Goal: Information Seeking & Learning: Learn about a topic

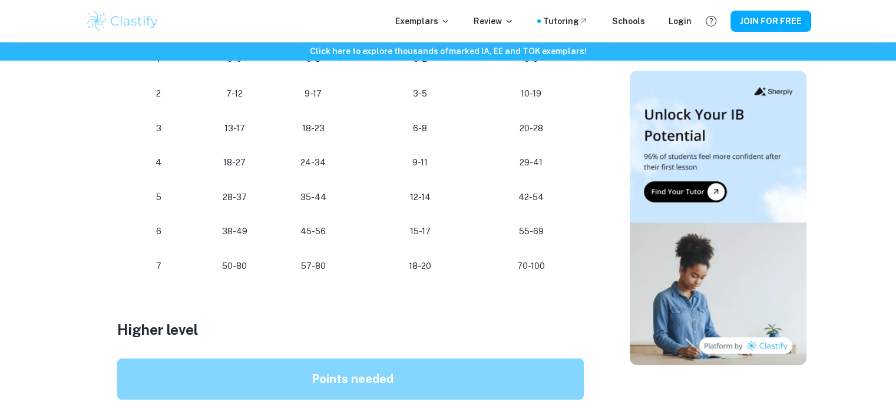
scroll to position [732, 0]
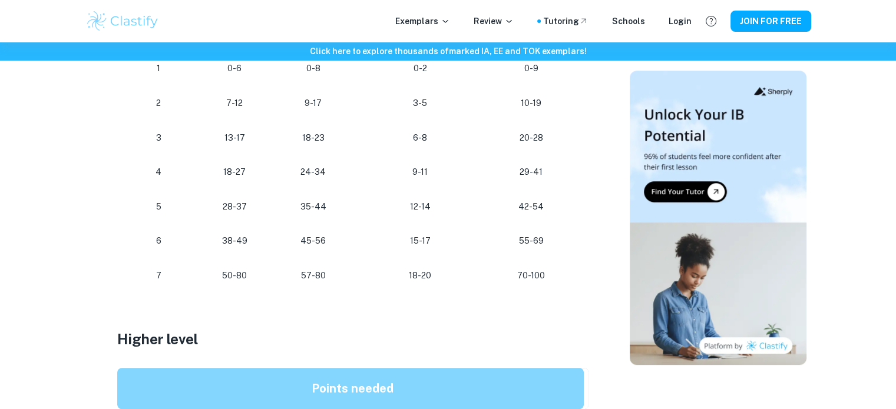
click at [584, 158] on div "Are you looking for how many points you need to get a certain grade? This post …" at bounding box center [352, 266] width 471 height 1038
click at [173, 116] on td "2" at bounding box center [156, 103] width 78 height 35
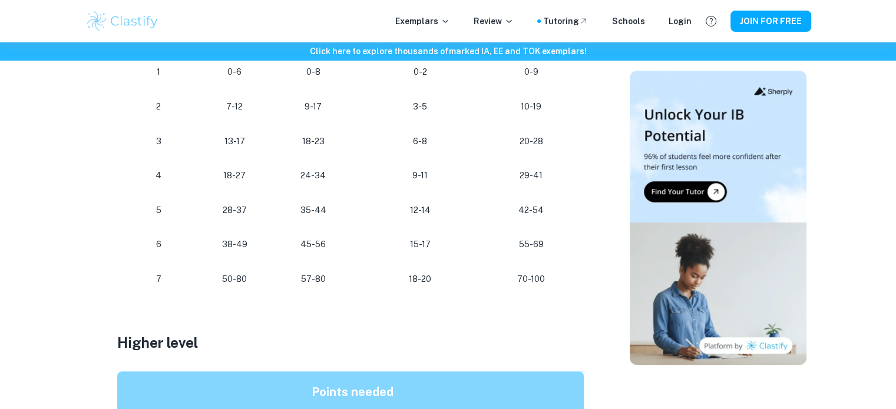
scroll to position [754, 0]
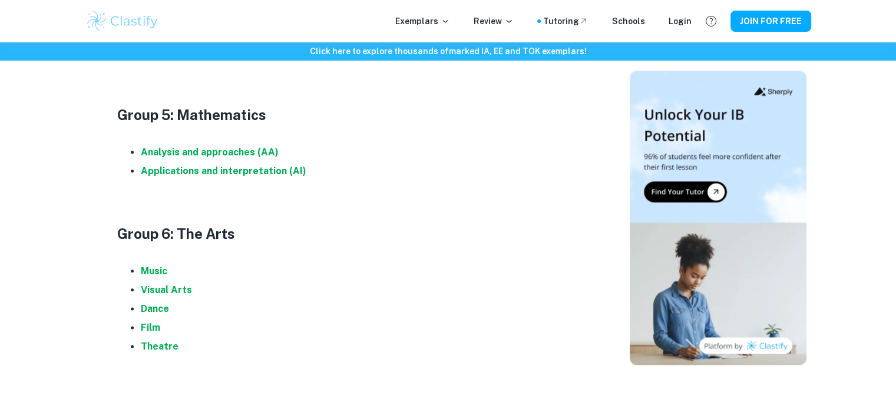
scroll to position [1373, 0]
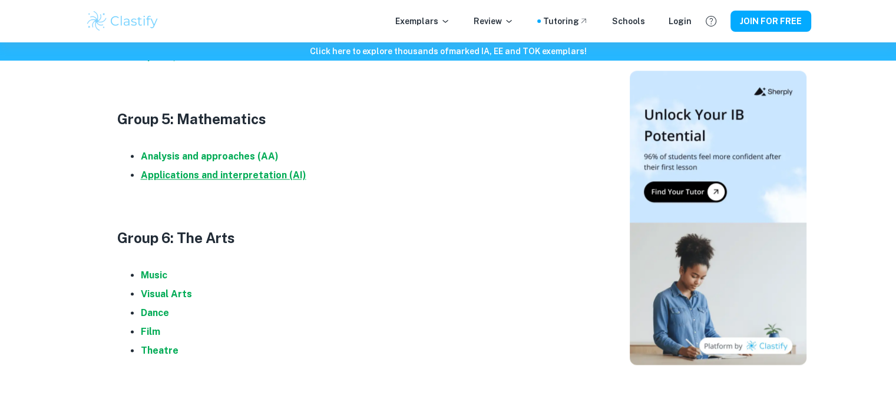
click at [196, 179] on strong "Applications and interpretation (AI)" at bounding box center [224, 175] width 166 height 11
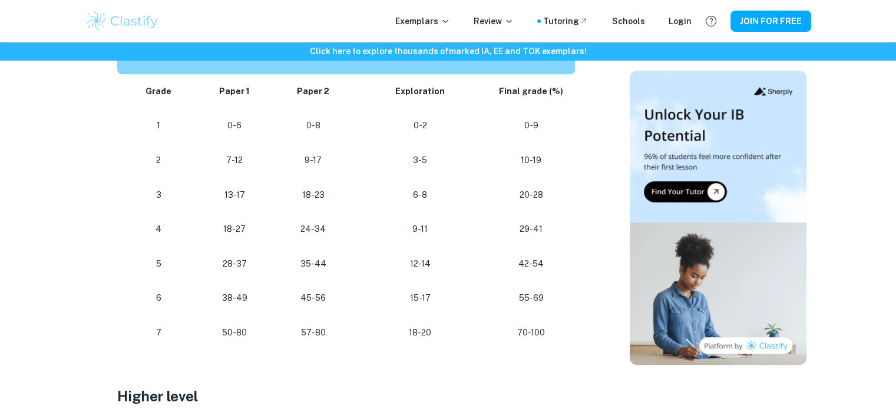
scroll to position [676, 0]
